Goal: Check status

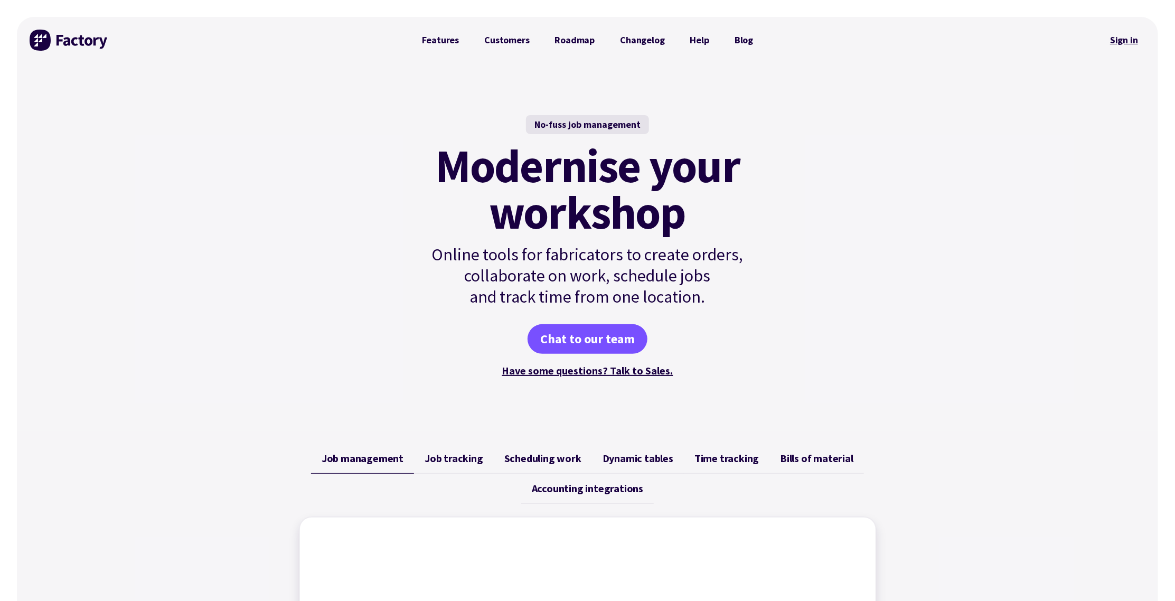
click at [1119, 42] on link "Sign in" at bounding box center [1123, 40] width 43 height 24
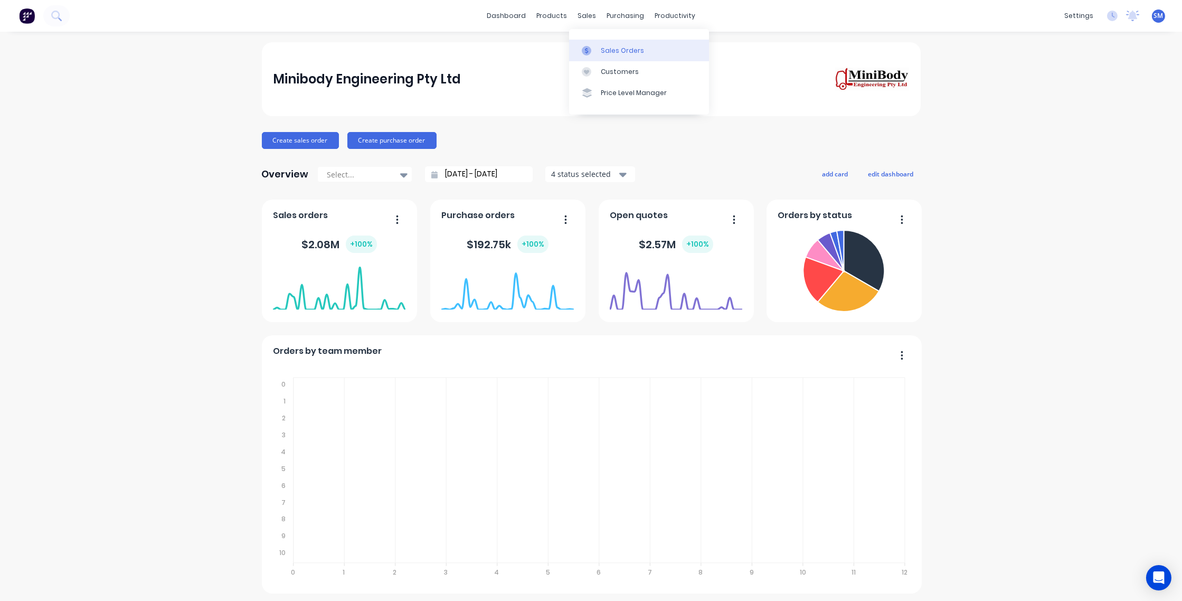
click at [616, 51] on div "Sales Orders" at bounding box center [622, 51] width 43 height 10
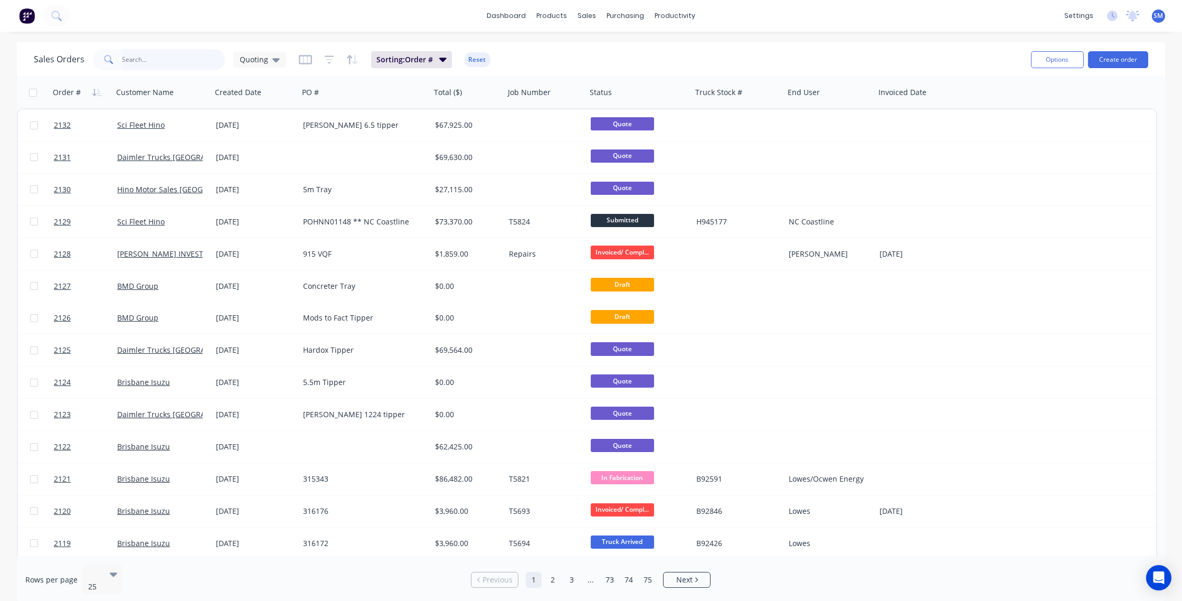
click at [131, 59] on input "text" at bounding box center [173, 59] width 103 height 21
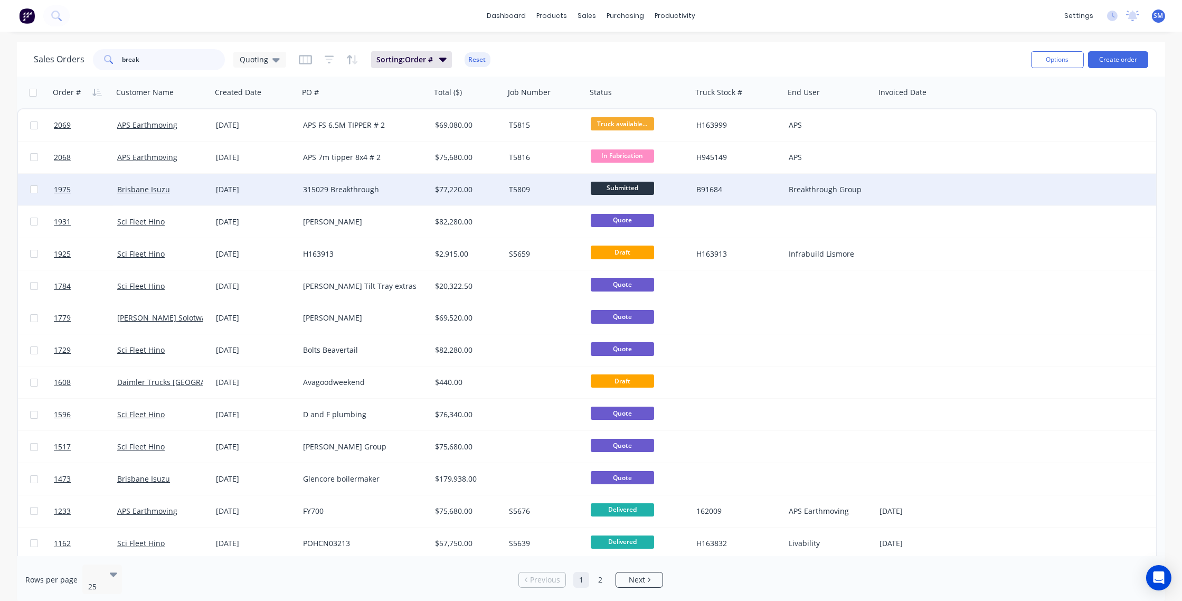
type input "break"
click at [344, 185] on div "315029 Breakthrough" at bounding box center [361, 189] width 117 height 11
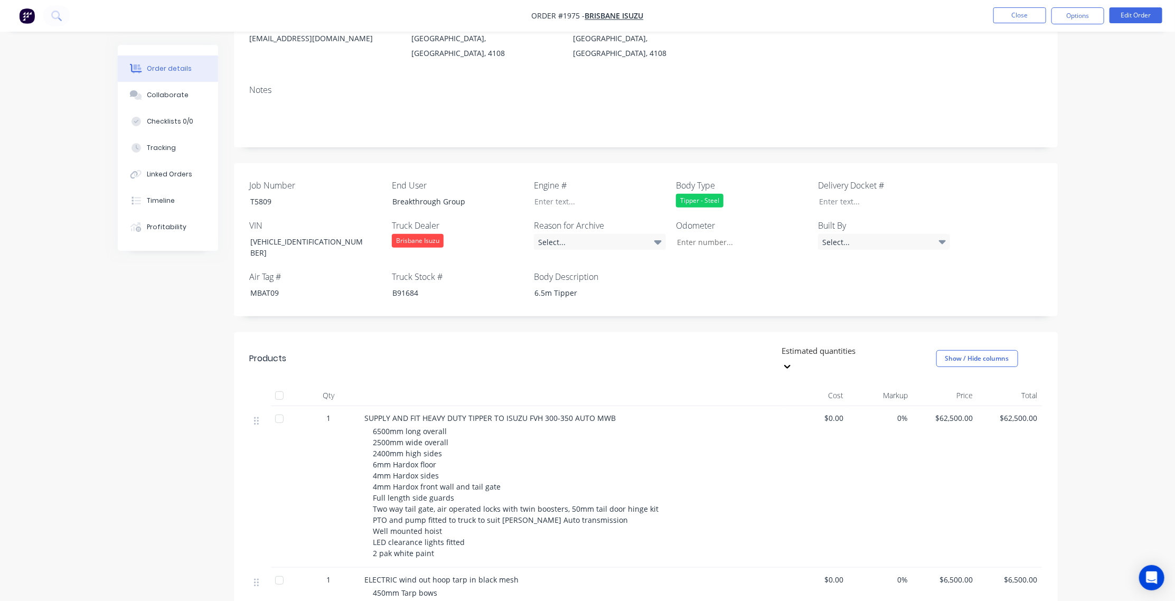
scroll to position [144, 0]
click at [1088, 15] on button "Options" at bounding box center [1077, 15] width 53 height 17
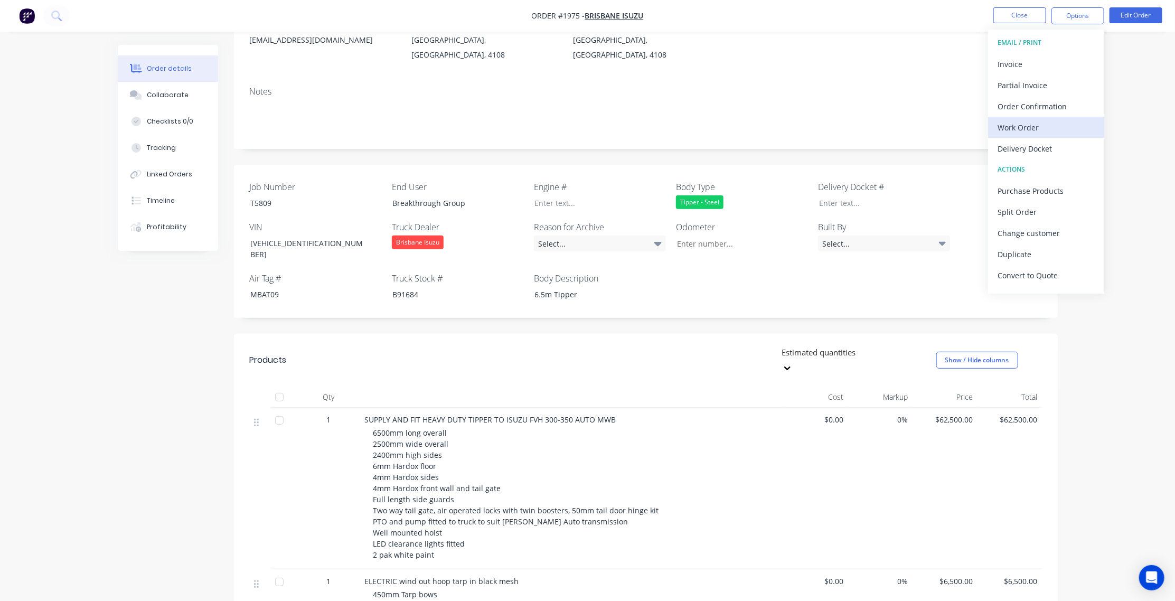
click at [1019, 124] on div "Work Order" at bounding box center [1045, 127] width 97 height 15
click at [1022, 105] on div "Without pricing" at bounding box center [1045, 106] width 97 height 15
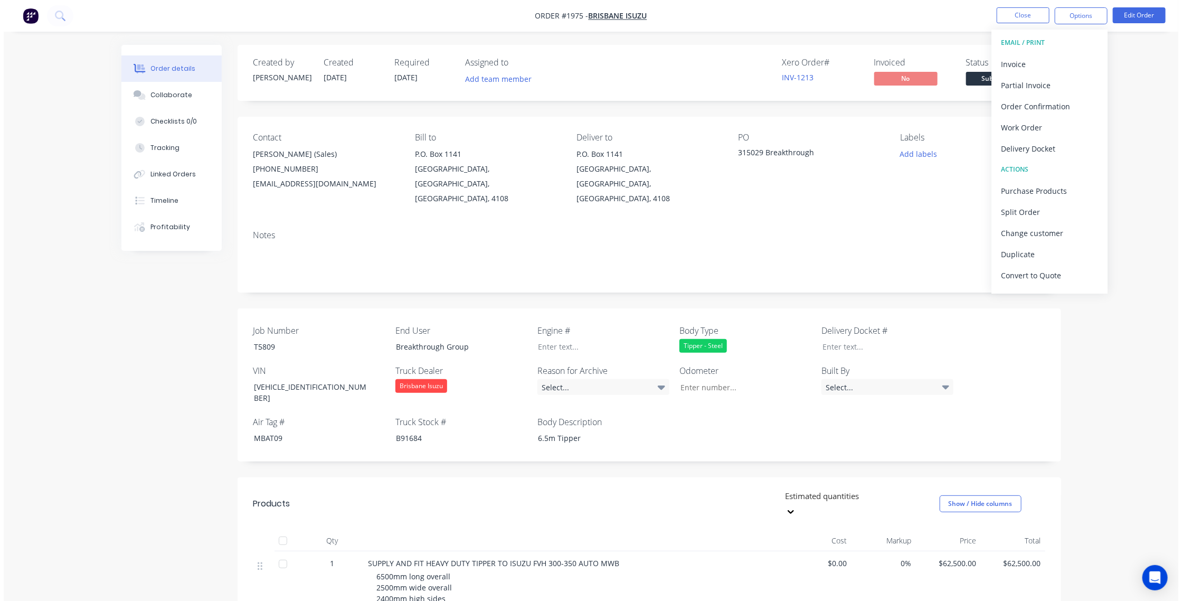
scroll to position [0, 0]
click at [1097, 437] on div "Order details Collaborate Checklists 0/0 Tracking Linked Orders Timeline Profit…" at bounding box center [587, 489] width 1175 height 979
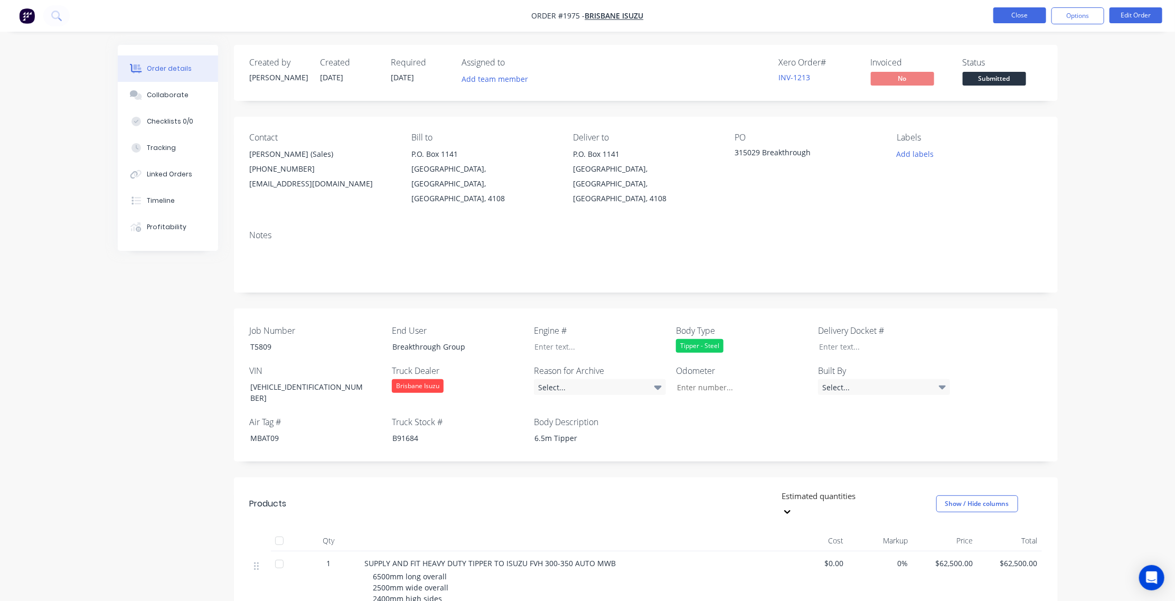
click at [1021, 12] on button "Close" at bounding box center [1019, 15] width 53 height 16
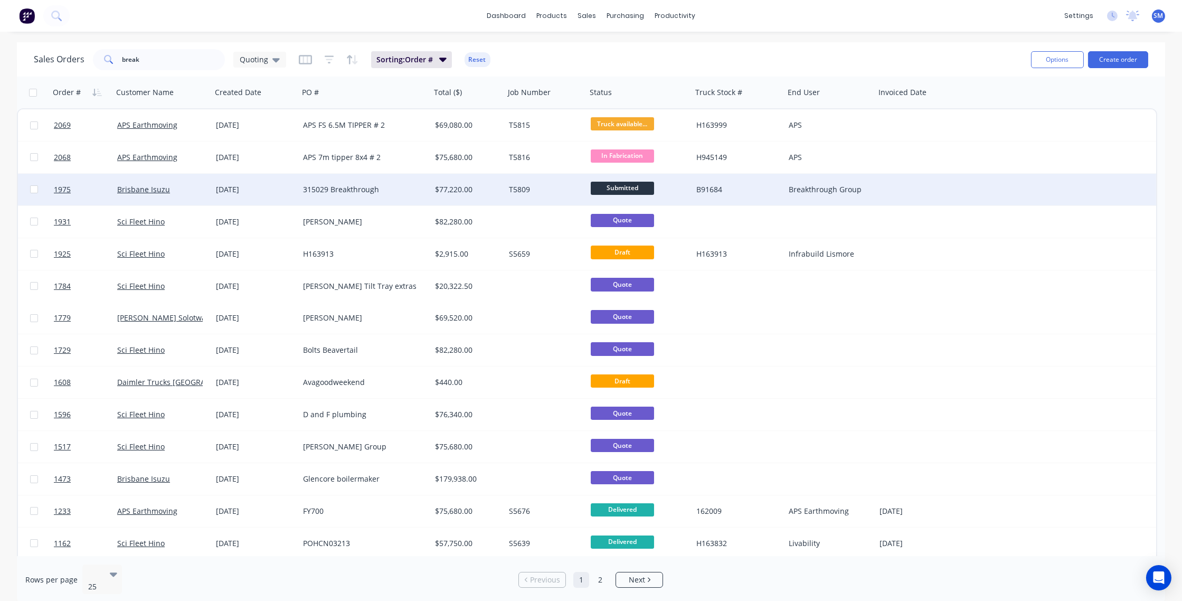
click at [626, 185] on span "Submitted" at bounding box center [622, 188] width 63 height 13
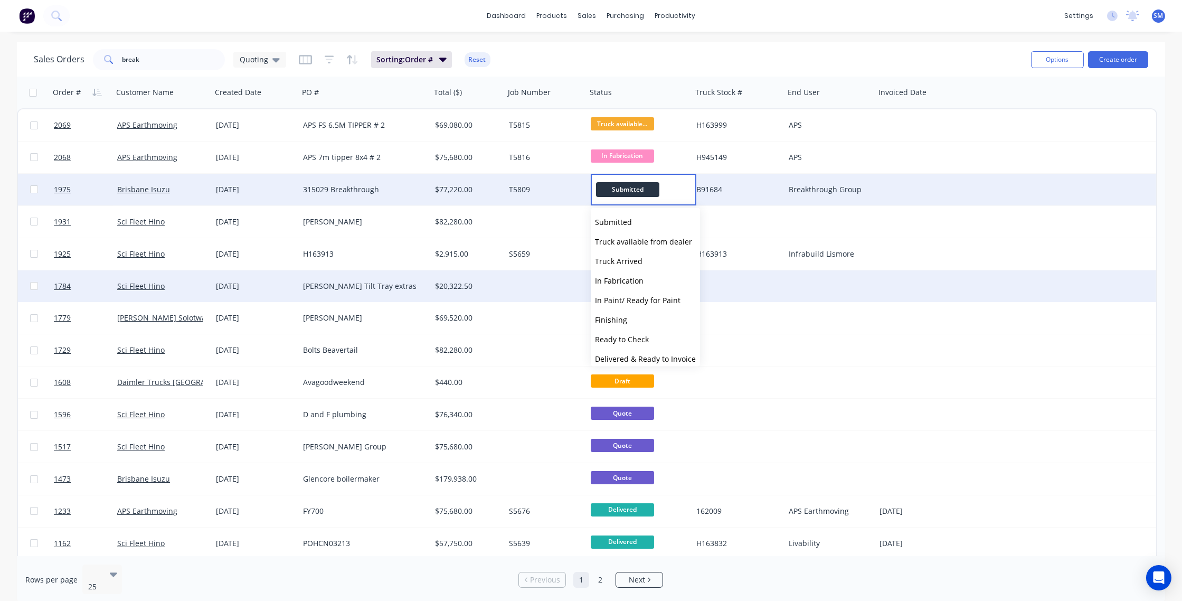
click at [626, 278] on span "In Fabrication" at bounding box center [619, 281] width 49 height 10
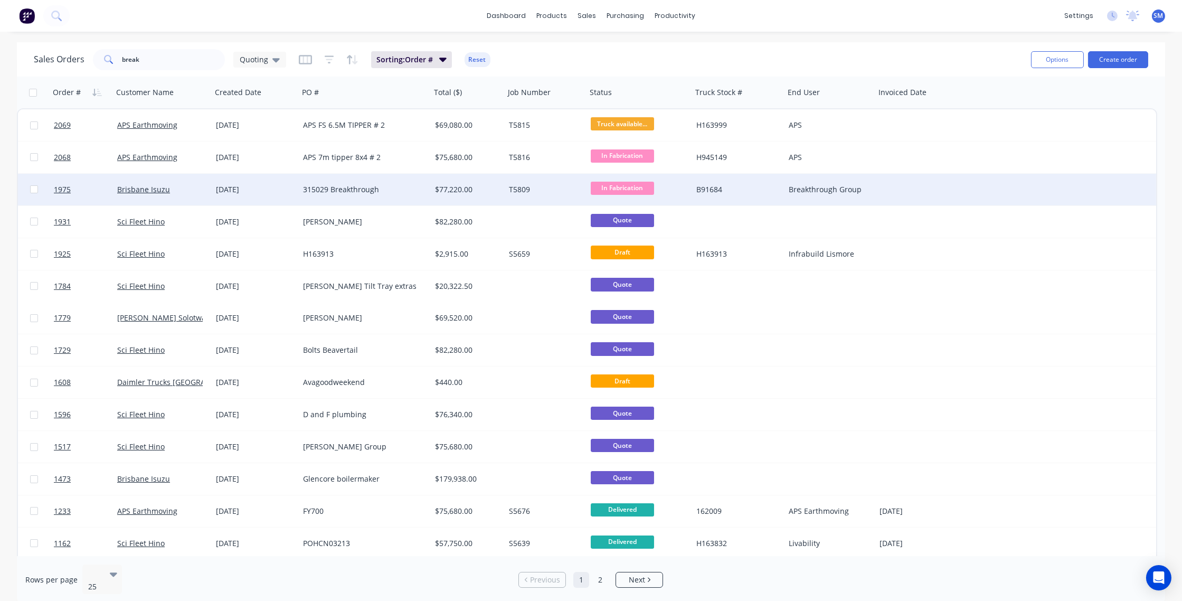
click at [739, 43] on div "Sales Orders break Quoting Sorting: Order # Reset Options Create order" at bounding box center [591, 59] width 1148 height 34
